Goal: Task Accomplishment & Management: Manage account settings

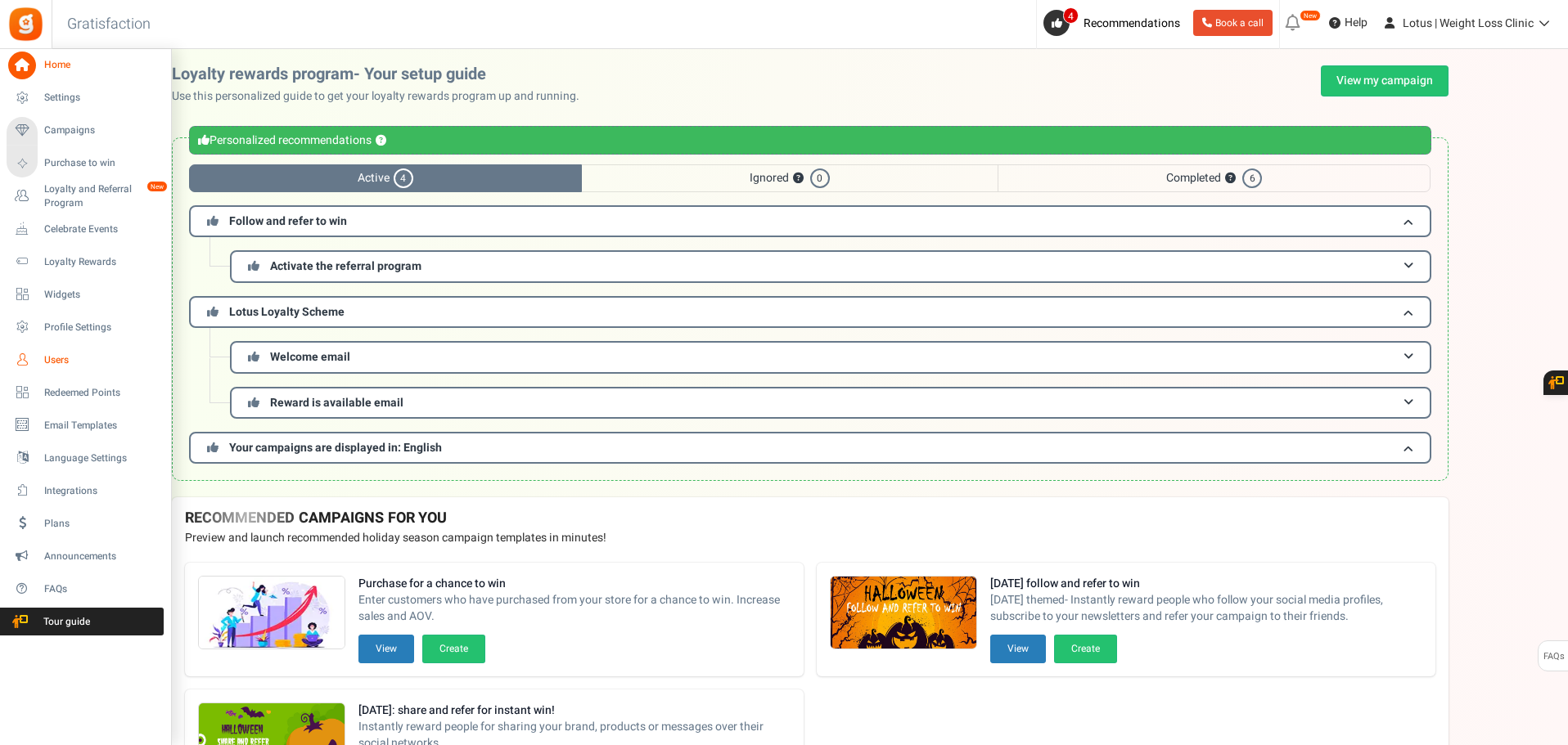
click at [55, 360] on span "Users" at bounding box center [101, 360] width 115 height 14
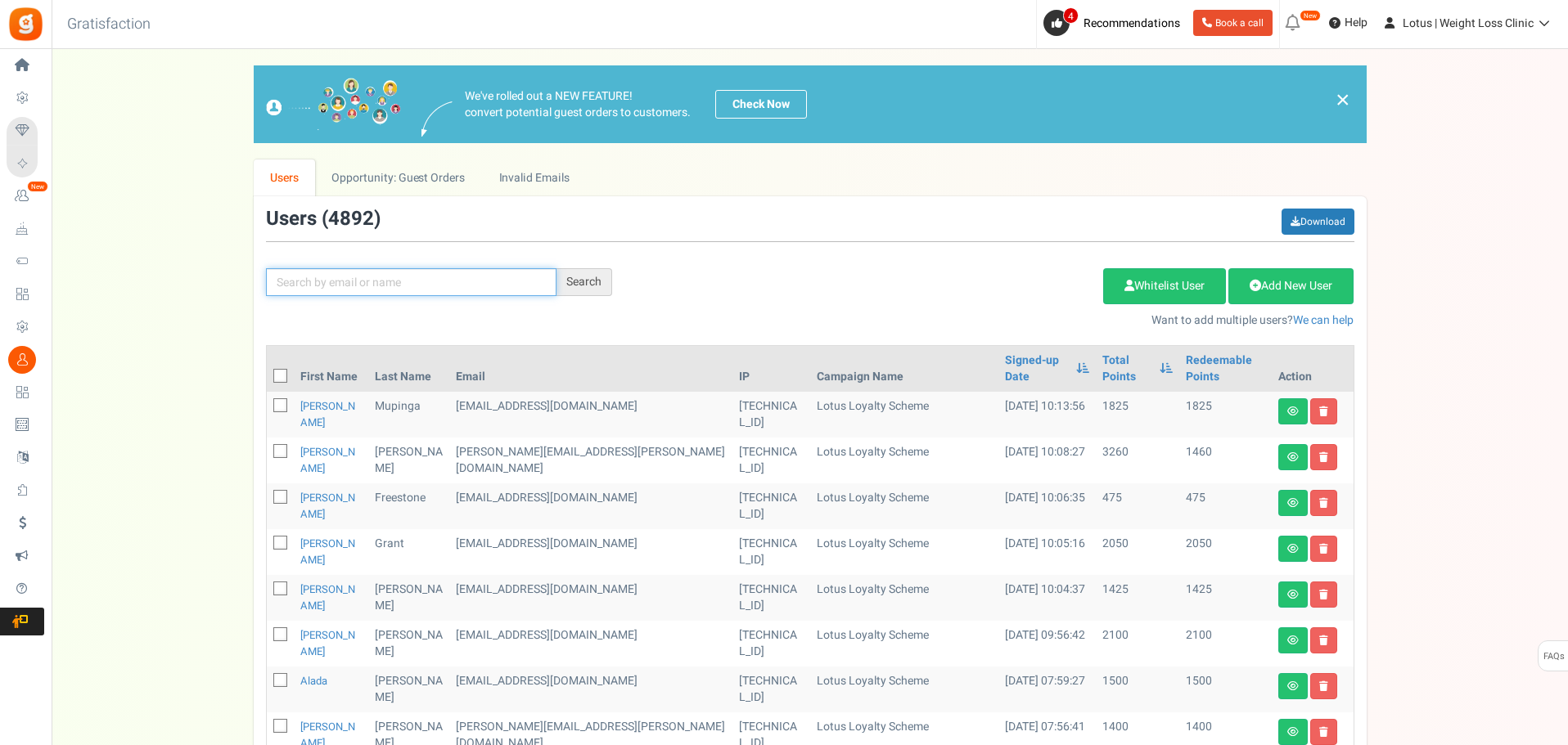
click at [425, 278] on input "text" at bounding box center [411, 282] width 290 height 28
type input "[PERSON_NAME]"
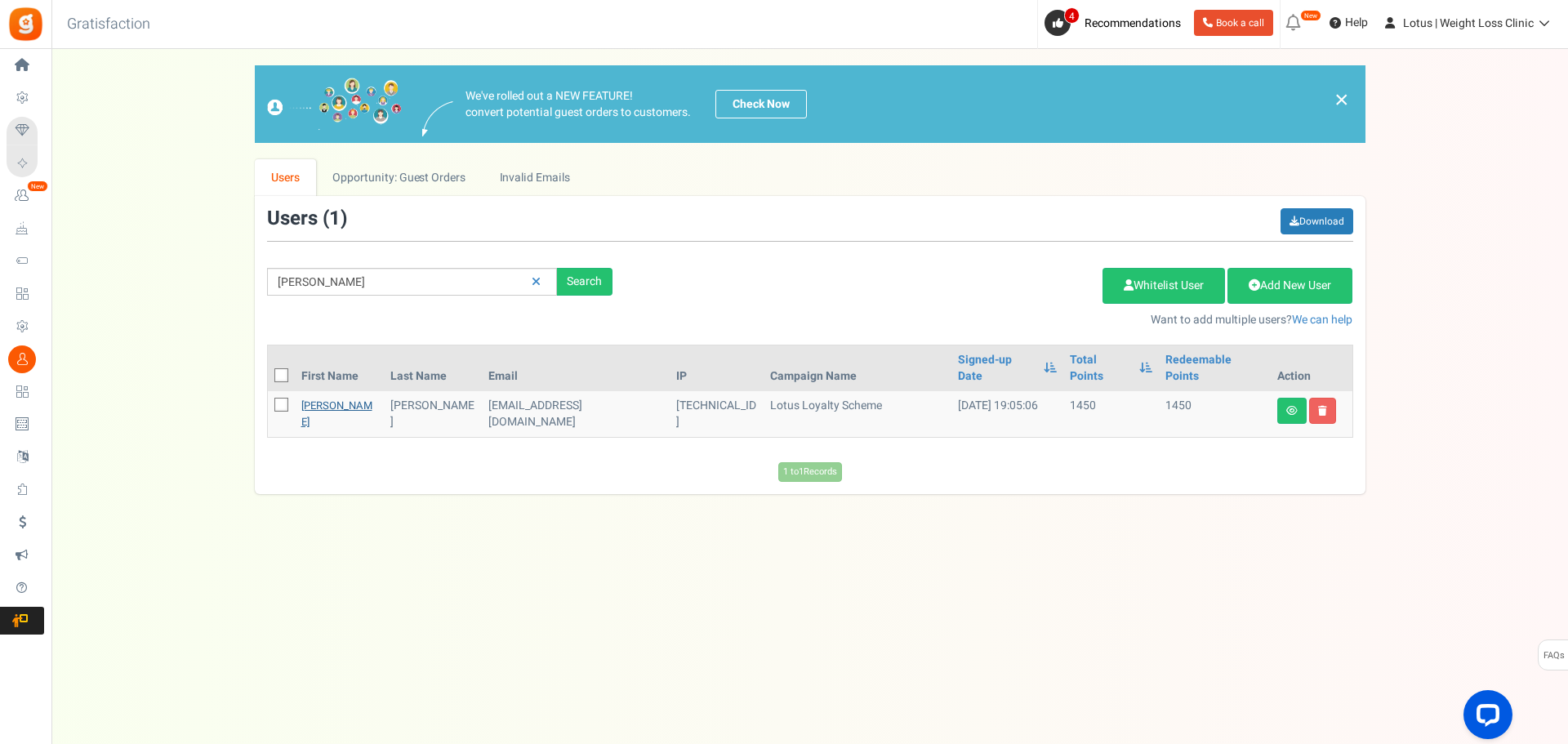
click at [324, 397] on link "[PERSON_NAME]" at bounding box center [336, 413] width 71 height 32
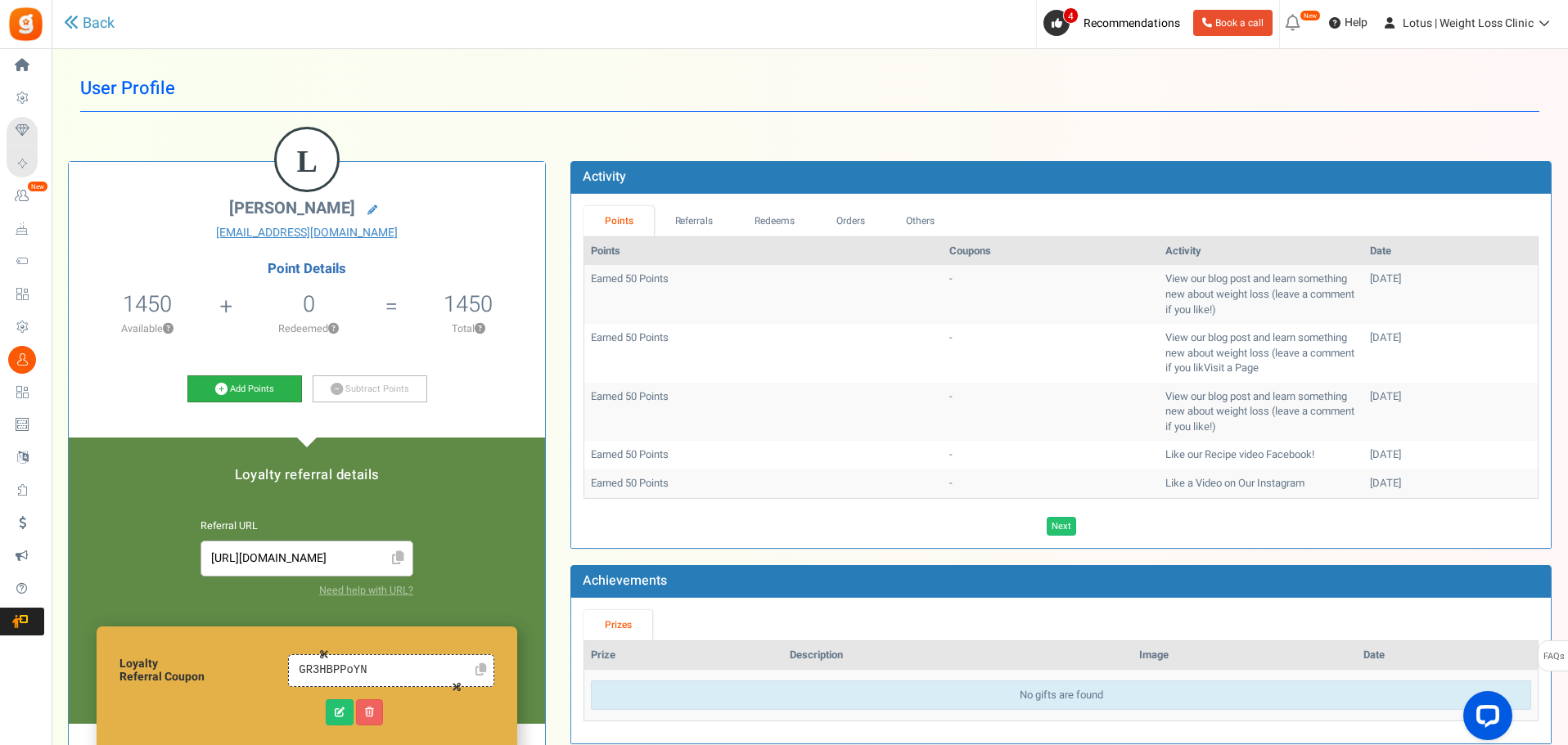
click at [237, 387] on link "Add Points" at bounding box center [244, 389] width 115 height 28
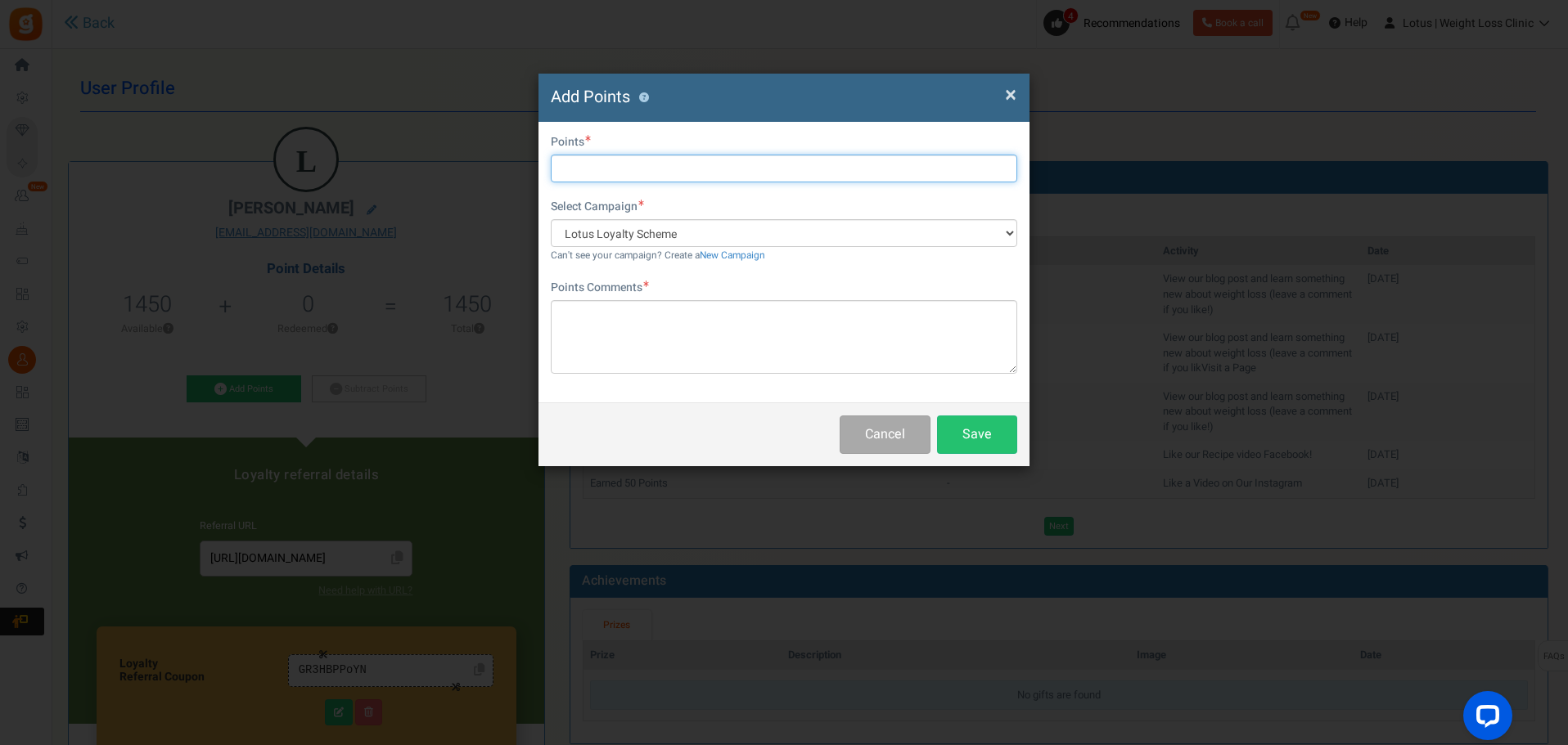
click at [590, 167] on input "text" at bounding box center [784, 168] width 467 height 28
type input "2000"
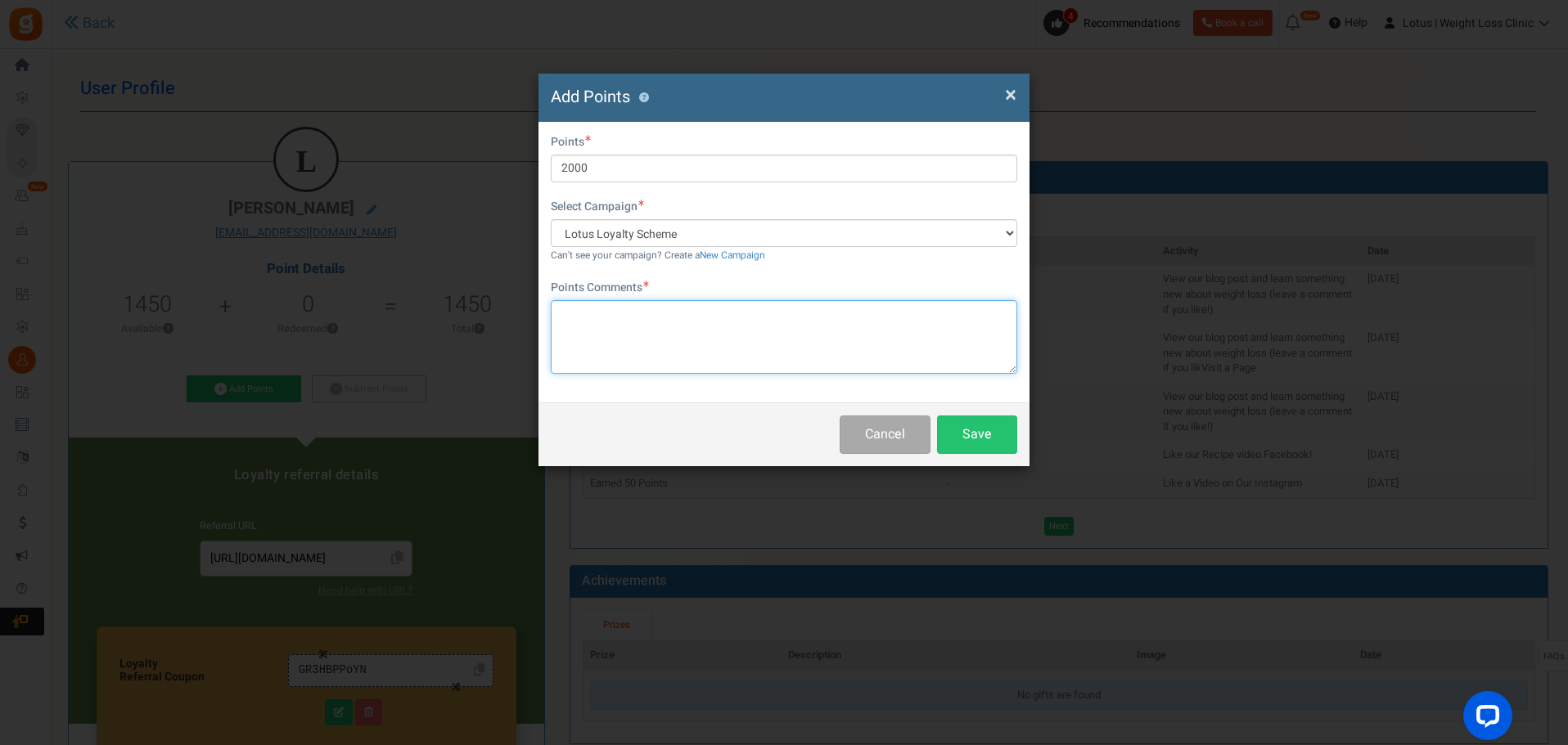
click at [651, 319] on textarea at bounding box center [784, 337] width 467 height 74
type textarea "GOG"
click at [963, 425] on button "Save" at bounding box center [977, 435] width 80 height 38
